Goal: Transaction & Acquisition: Book appointment/travel/reservation

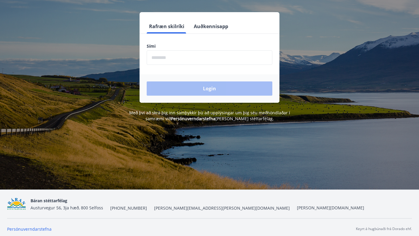
scroll to position [73, 0]
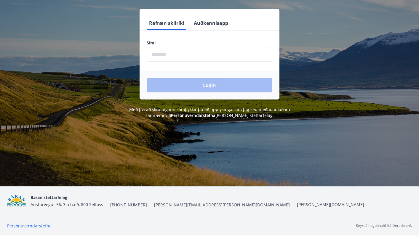
click at [175, 49] on input "phone" at bounding box center [210, 54] width 126 height 15
type input "********"
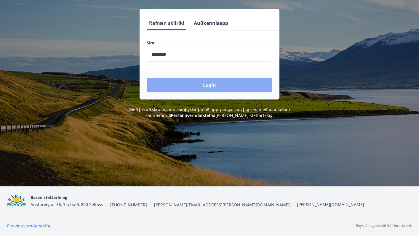
click at [207, 86] on button "Login" at bounding box center [210, 85] width 126 height 14
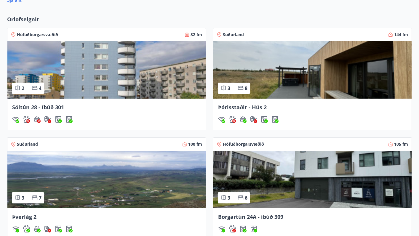
scroll to position [370, 0]
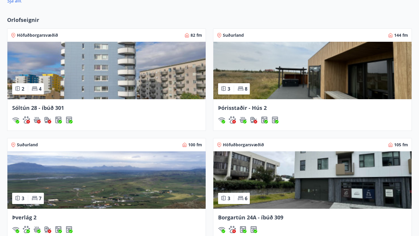
click at [245, 108] on span "Þórisstaðir - Hús 2" at bounding box center [242, 107] width 49 height 7
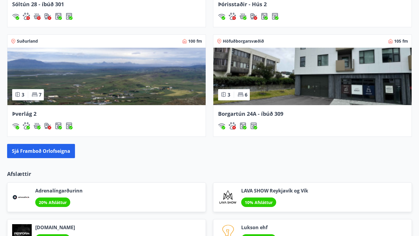
scroll to position [497, 0]
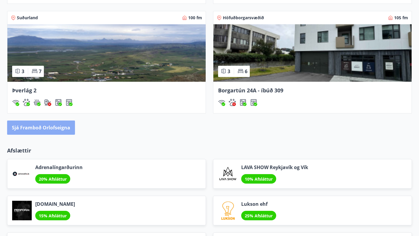
click at [58, 128] on button "Sjá framboð orlofseigna" at bounding box center [41, 127] width 68 height 14
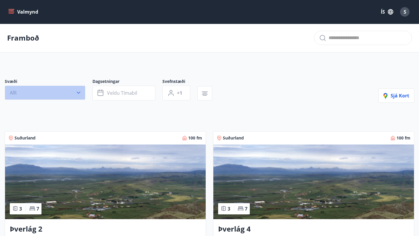
click at [78, 92] on icon "button" at bounding box center [78, 93] width 6 height 6
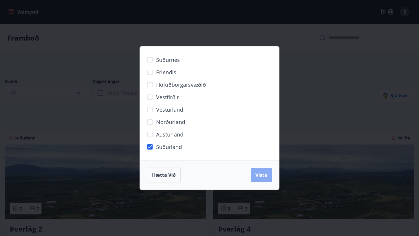
click at [264, 176] on span "Vista" at bounding box center [261, 175] width 12 height 7
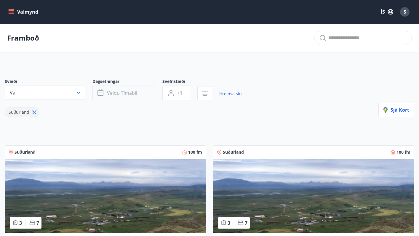
click at [148, 91] on button "Veldu tímabil" at bounding box center [123, 93] width 63 height 15
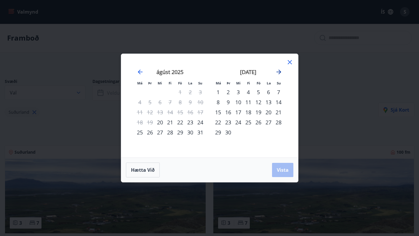
click at [278, 71] on icon "Move forward to switch to the next month." at bounding box center [278, 71] width 7 height 7
click at [249, 132] on div "27" at bounding box center [248, 132] width 10 height 10
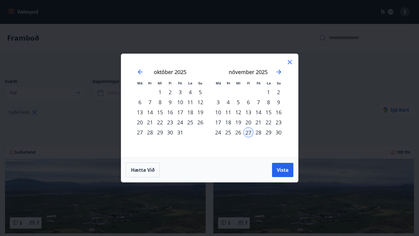
click at [258, 131] on div "28" at bounding box center [258, 132] width 10 height 10
click at [267, 132] on div "29" at bounding box center [268, 132] width 10 height 10
click at [277, 131] on div "30" at bounding box center [278, 132] width 10 height 10
click at [279, 70] on icon "Move forward to switch to the next month." at bounding box center [278, 72] width 5 height 5
click at [218, 91] on div "1" at bounding box center [218, 92] width 10 height 10
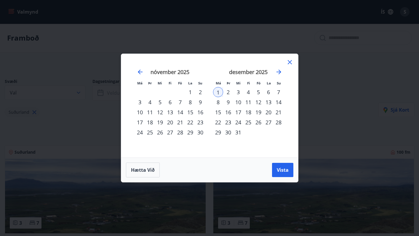
click at [169, 132] on div "27" at bounding box center [170, 132] width 10 height 10
click at [179, 132] on div "28" at bounding box center [180, 132] width 10 height 10
click at [190, 132] on div "29" at bounding box center [190, 132] width 10 height 10
click at [200, 133] on div "30" at bounding box center [200, 132] width 10 height 10
click at [170, 131] on div "27" at bounding box center [170, 132] width 10 height 10
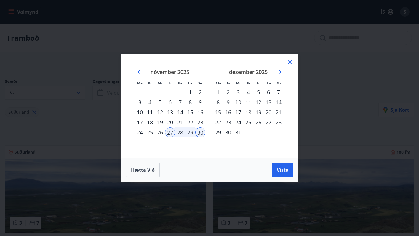
click at [248, 101] on div "11" at bounding box center [248, 102] width 10 height 10
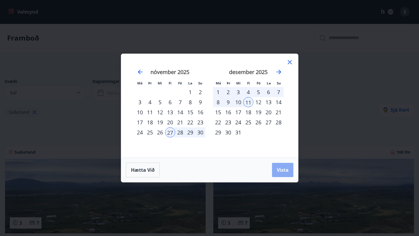
click at [281, 167] on span "Vista" at bounding box center [283, 170] width 12 height 7
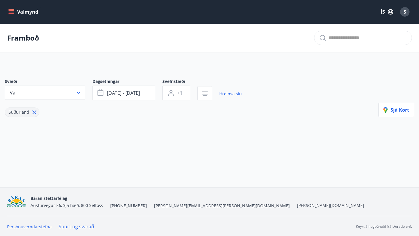
scroll to position [1, 0]
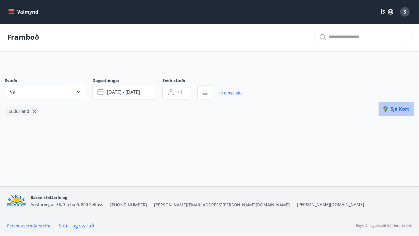
click at [395, 107] on span "Sjá kort" at bounding box center [396, 109] width 26 height 7
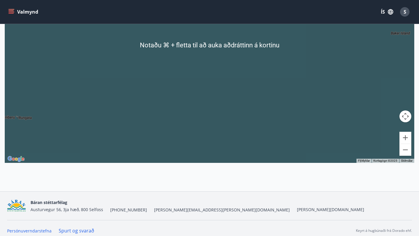
scroll to position [162, 0]
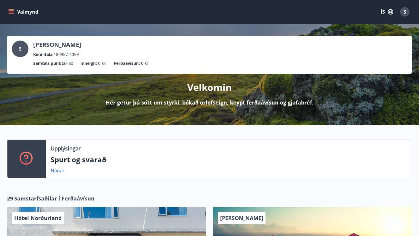
click at [165, 163] on p "Spurt og svarað" at bounding box center [229, 160] width 356 height 10
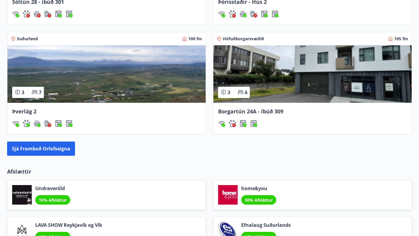
scroll to position [477, 0]
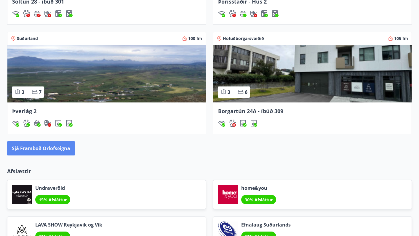
click at [64, 147] on button "Sjá framboð orlofseigna" at bounding box center [41, 148] width 68 height 14
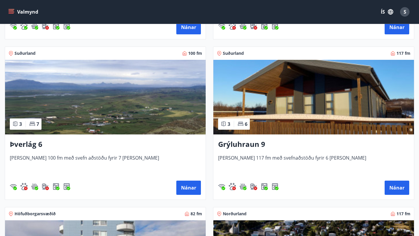
scroll to position [266, 0]
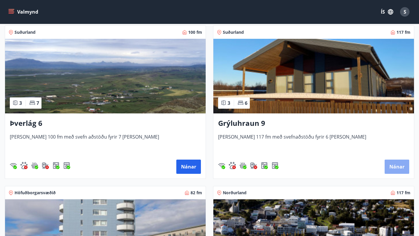
click at [396, 167] on button "Nánar" at bounding box center [396, 167] width 25 height 14
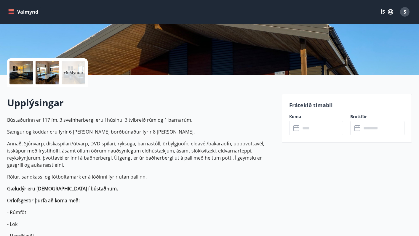
scroll to position [105, 0]
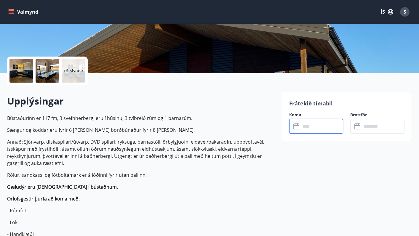
click at [317, 127] on input "text" at bounding box center [321, 126] width 43 height 15
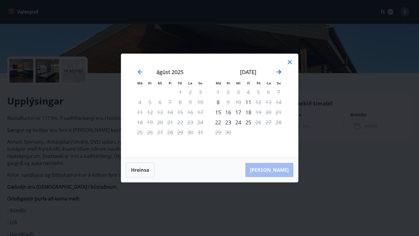
click at [278, 72] on icon "Move forward to switch to the next month." at bounding box center [278, 72] width 5 height 5
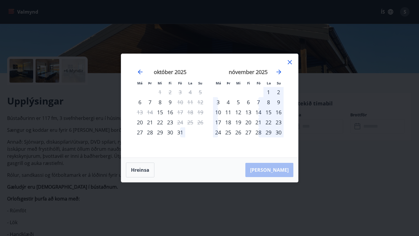
click at [258, 132] on div "28" at bounding box center [258, 132] width 10 height 10
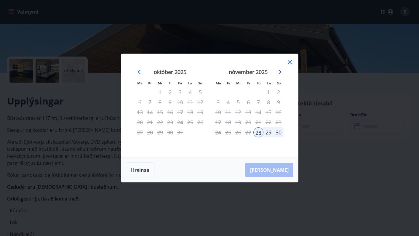
click at [279, 72] on icon "Move forward to switch to the next month." at bounding box center [278, 72] width 5 height 5
click at [140, 71] on icon "Move backward to switch to the previous month." at bounding box center [139, 71] width 7 height 7
click at [290, 61] on icon at bounding box center [289, 62] width 7 height 7
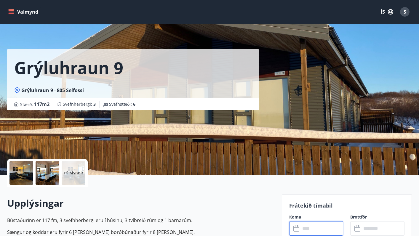
scroll to position [0, 0]
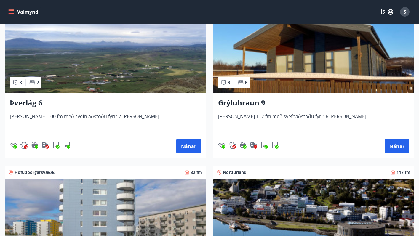
scroll to position [282, 0]
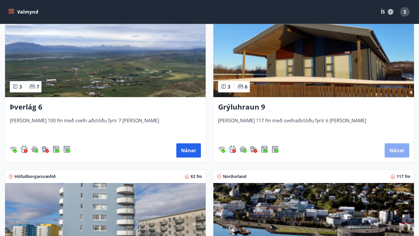
click at [395, 150] on button "Nánar" at bounding box center [396, 150] width 25 height 14
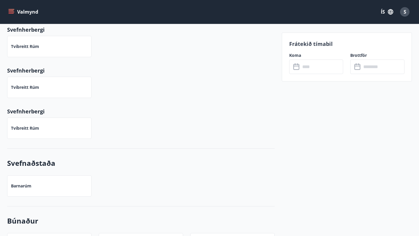
scroll to position [708, 0]
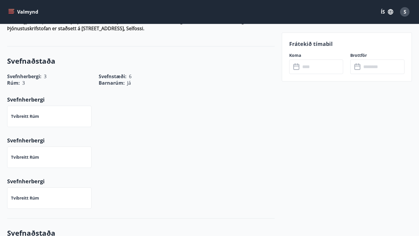
click at [337, 67] on input "text" at bounding box center [321, 67] width 43 height 15
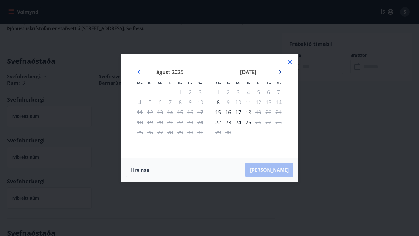
click at [279, 70] on icon "Move forward to switch to the next month." at bounding box center [278, 71] width 7 height 7
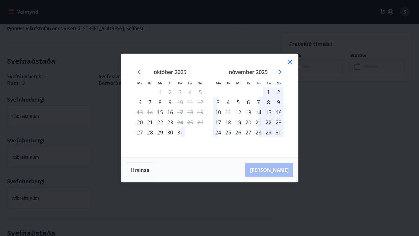
click at [258, 133] on div "28" at bounding box center [258, 132] width 10 height 10
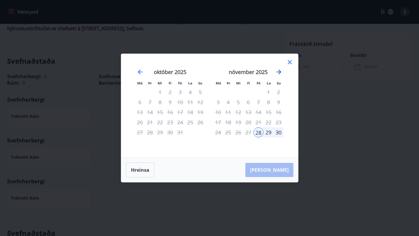
click at [278, 70] on icon "Move forward to switch to the next month." at bounding box center [278, 72] width 5 height 5
click at [247, 102] on div "11" at bounding box center [248, 102] width 10 height 10
click at [140, 72] on icon "Move backward to switch to the previous month." at bounding box center [140, 72] width 5 height 5
click at [279, 72] on icon "Move forward to switch to the next month." at bounding box center [278, 72] width 5 height 5
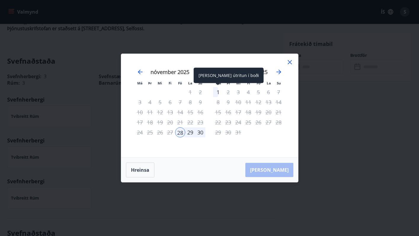
click at [217, 92] on div "1" at bounding box center [218, 92] width 10 height 10
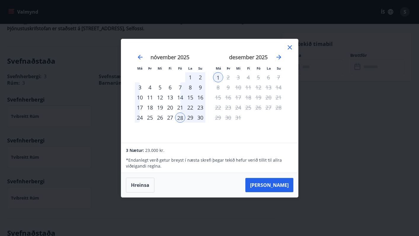
click at [290, 46] on icon at bounding box center [289, 47] width 4 height 4
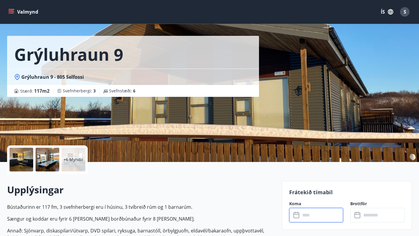
scroll to position [0, 0]
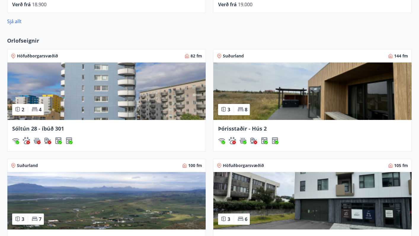
scroll to position [351, 0]
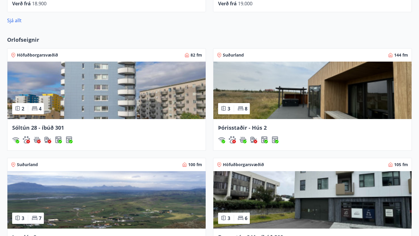
click at [252, 127] on span "Þórisstaðir - Hús 2" at bounding box center [242, 127] width 49 height 7
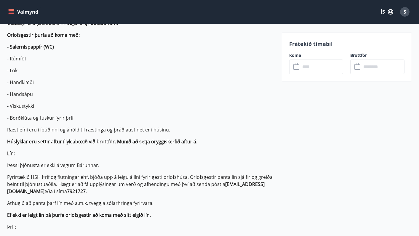
scroll to position [277, 0]
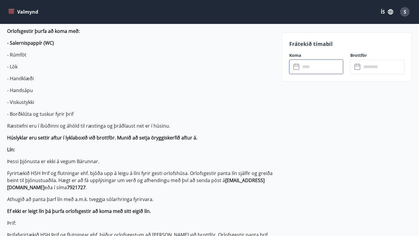
click at [318, 67] on input "text" at bounding box center [321, 67] width 43 height 15
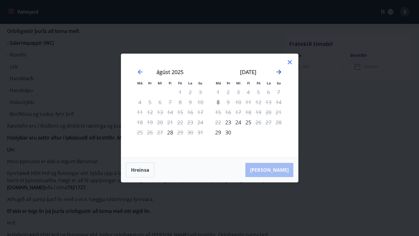
click at [277, 72] on icon "Move forward to switch to the next month." at bounding box center [278, 72] width 5 height 5
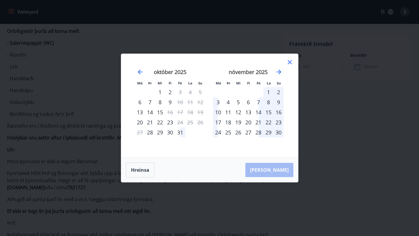
click at [257, 133] on div "28" at bounding box center [258, 132] width 10 height 10
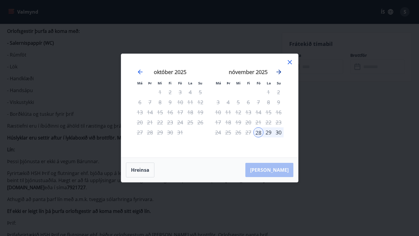
click at [279, 70] on icon "Move forward to switch to the next month." at bounding box center [278, 71] width 7 height 7
click at [290, 61] on icon at bounding box center [289, 62] width 4 height 4
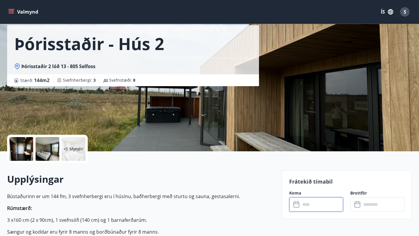
scroll to position [0, 0]
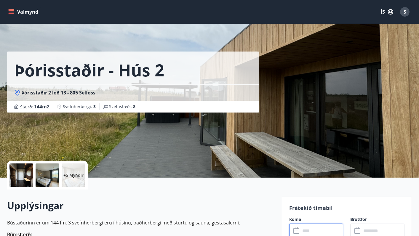
click at [75, 173] on p "+5 Myndir" at bounding box center [73, 175] width 20 height 6
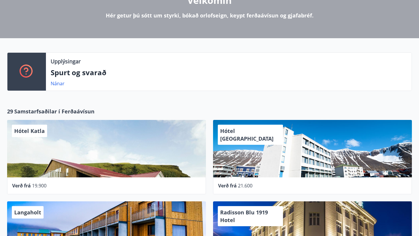
scroll to position [91, 0]
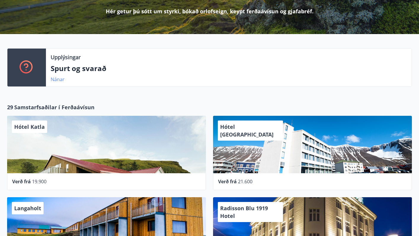
click at [57, 80] on link "Nánar" at bounding box center [58, 79] width 14 height 7
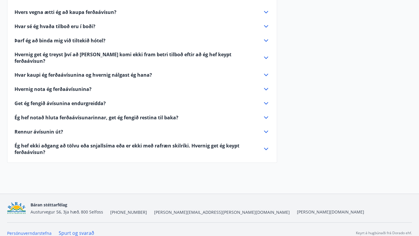
scroll to position [192, 0]
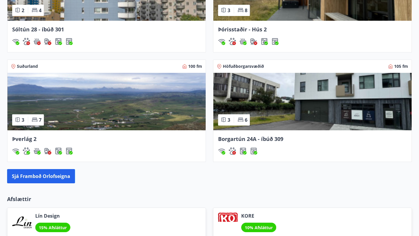
scroll to position [451, 0]
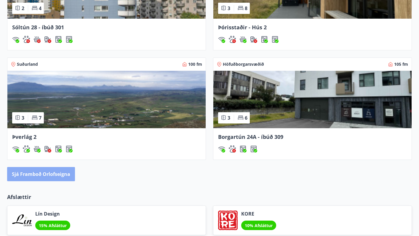
click at [50, 172] on button "Sjá framboð orlofseigna" at bounding box center [41, 174] width 68 height 14
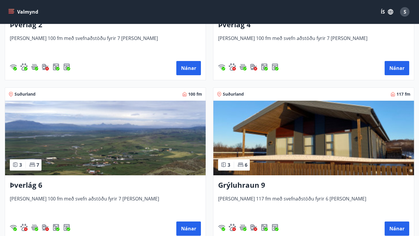
scroll to position [205, 0]
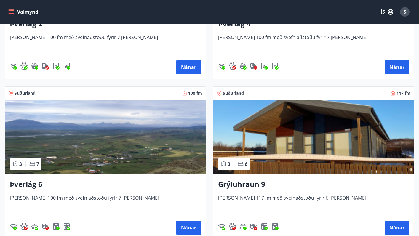
click at [255, 183] on h3 "Grýluhraun 9" at bounding box center [313, 184] width 191 height 11
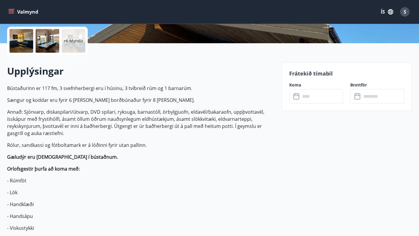
scroll to position [135, 0]
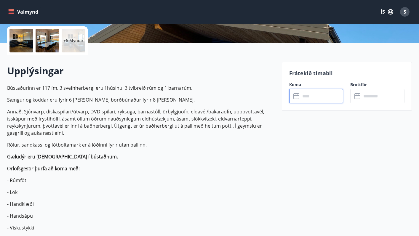
click at [317, 96] on input "text" at bounding box center [321, 96] width 43 height 15
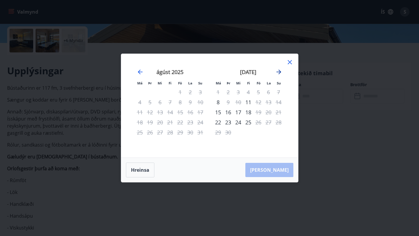
click at [277, 71] on icon "Move forward to switch to the next month." at bounding box center [278, 71] width 7 height 7
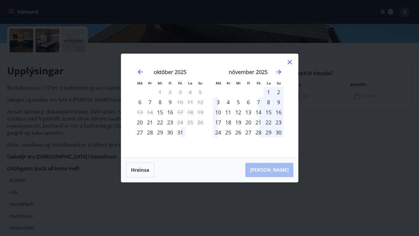
click at [257, 132] on div "28" at bounding box center [258, 132] width 10 height 10
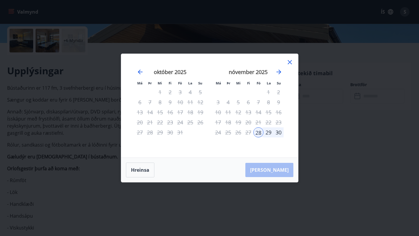
click at [290, 61] on icon at bounding box center [289, 62] width 7 height 7
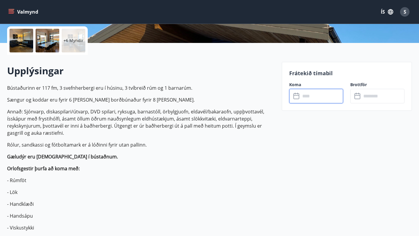
click at [327, 100] on input "text" at bounding box center [321, 96] width 43 height 15
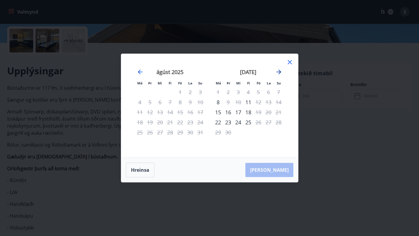
click at [280, 71] on icon "Move forward to switch to the next month." at bounding box center [278, 72] width 5 height 5
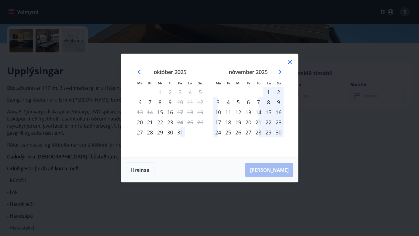
click at [258, 133] on div "28" at bounding box center [258, 132] width 10 height 10
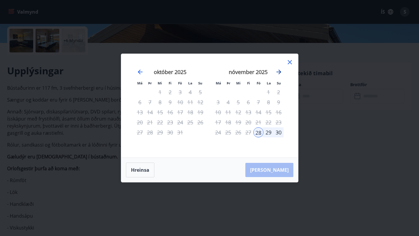
click at [278, 71] on icon "Move forward to switch to the next month." at bounding box center [278, 71] width 7 height 7
click at [289, 61] on icon at bounding box center [289, 62] width 7 height 7
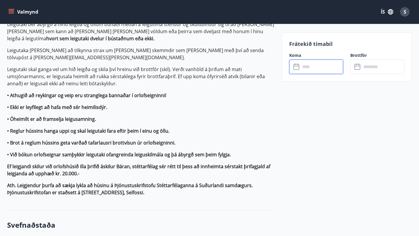
scroll to position [557, 0]
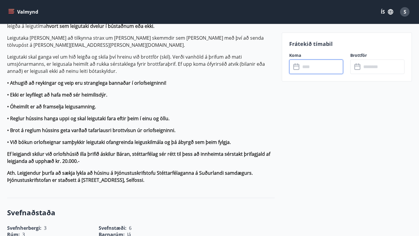
click at [308, 67] on input "text" at bounding box center [321, 67] width 43 height 15
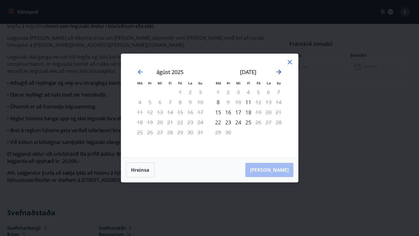
click at [278, 71] on icon "Move forward to switch to the next month." at bounding box center [278, 71] width 7 height 7
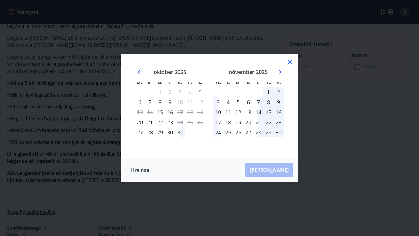
click at [259, 131] on div "28" at bounding box center [258, 132] width 10 height 10
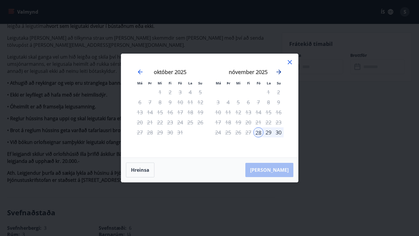
click at [277, 72] on icon "Move forward to switch to the next month." at bounding box center [278, 72] width 5 height 5
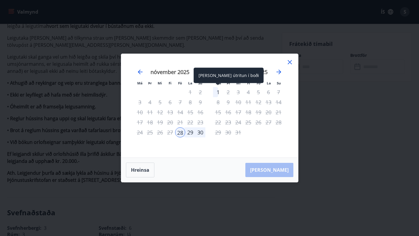
click at [217, 91] on div "1" at bounding box center [218, 92] width 10 height 10
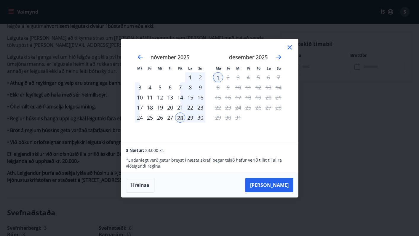
click at [215, 132] on div "desember 2025 1 2 3 4 5 6 7 8 9 10 11 12 13 14 15 16 17 18 19 20 21 22 23 24 25…" at bounding box center [248, 94] width 78 height 97
click at [290, 46] on icon at bounding box center [289, 47] width 7 height 7
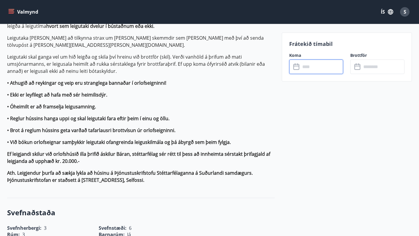
click at [290, 46] on p "Frátekið tímabil" at bounding box center [346, 44] width 115 height 8
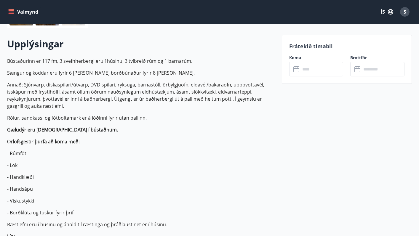
scroll to position [163, 0]
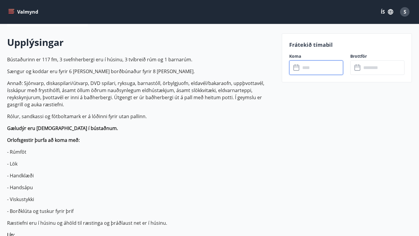
click at [317, 67] on input "text" at bounding box center [321, 67] width 43 height 15
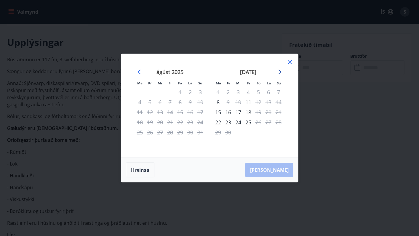
click at [278, 72] on icon "Move forward to switch to the next month." at bounding box center [278, 72] width 5 height 5
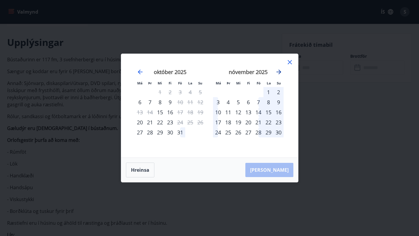
click at [278, 72] on icon "Move forward to switch to the next month." at bounding box center [278, 72] width 5 height 5
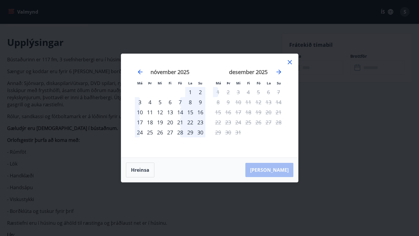
click at [289, 62] on icon at bounding box center [289, 62] width 1 height 1
